Goal: Information Seeking & Learning: Learn about a topic

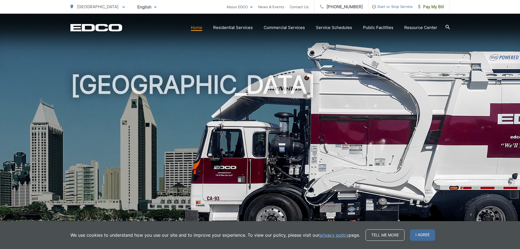
click at [80, 7] on span "San Diego" at bounding box center [98, 6] width 42 height 5
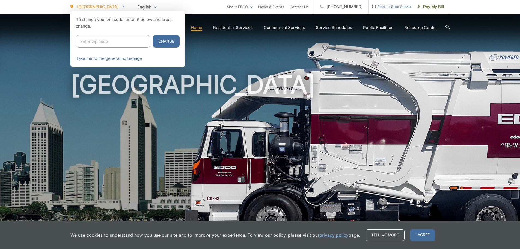
click at [104, 43] on input "Enter zip code" at bounding box center [113, 41] width 74 height 13
type input "92020"
click at [153, 35] on button "Change" at bounding box center [166, 41] width 27 height 13
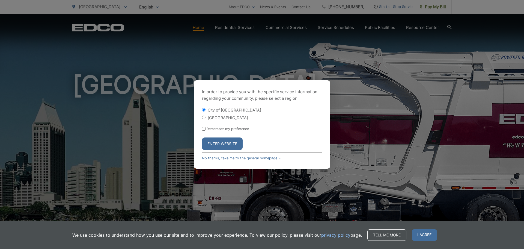
click at [223, 142] on button "Enter Website" at bounding box center [222, 143] width 41 height 13
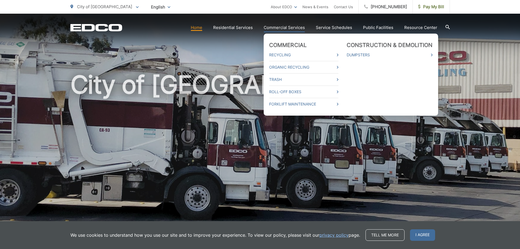
click at [278, 28] on link "Commercial Services" at bounding box center [284, 27] width 41 height 7
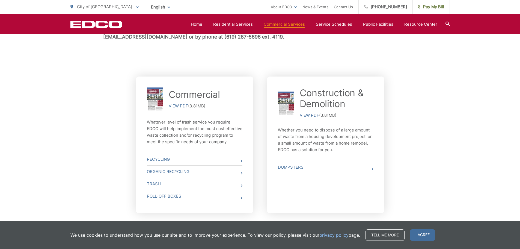
scroll to position [256, 0]
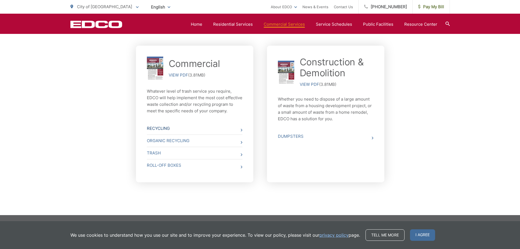
click at [155, 129] on link "Recycling" at bounding box center [195, 128] width 96 height 12
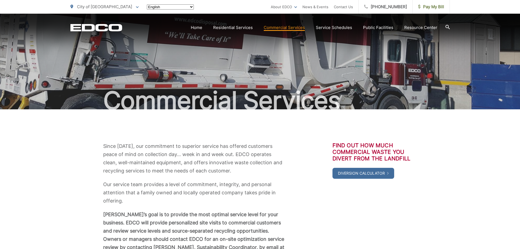
scroll to position [256, 0]
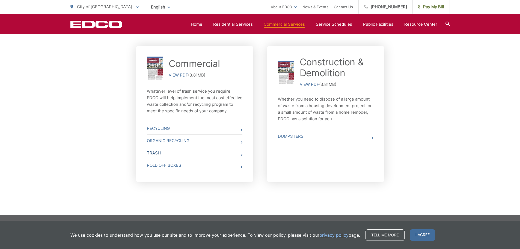
click at [157, 152] on link "Trash" at bounding box center [195, 153] width 96 height 12
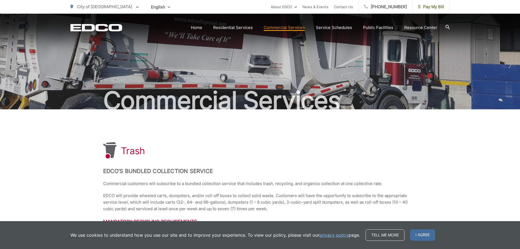
scroll to position [101, 0]
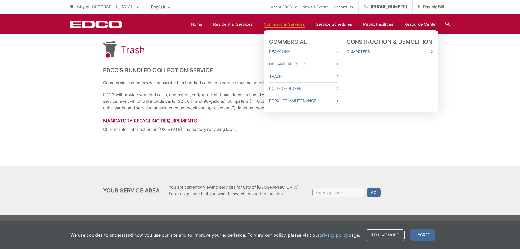
click at [276, 26] on link "Commercial Services" at bounding box center [284, 24] width 41 height 7
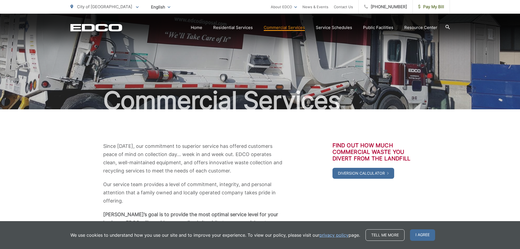
click at [111, 28] on icon "EDCD logo. Return to the homepage." at bounding box center [96, 27] width 52 height 7
